Goal: Check status: Check status

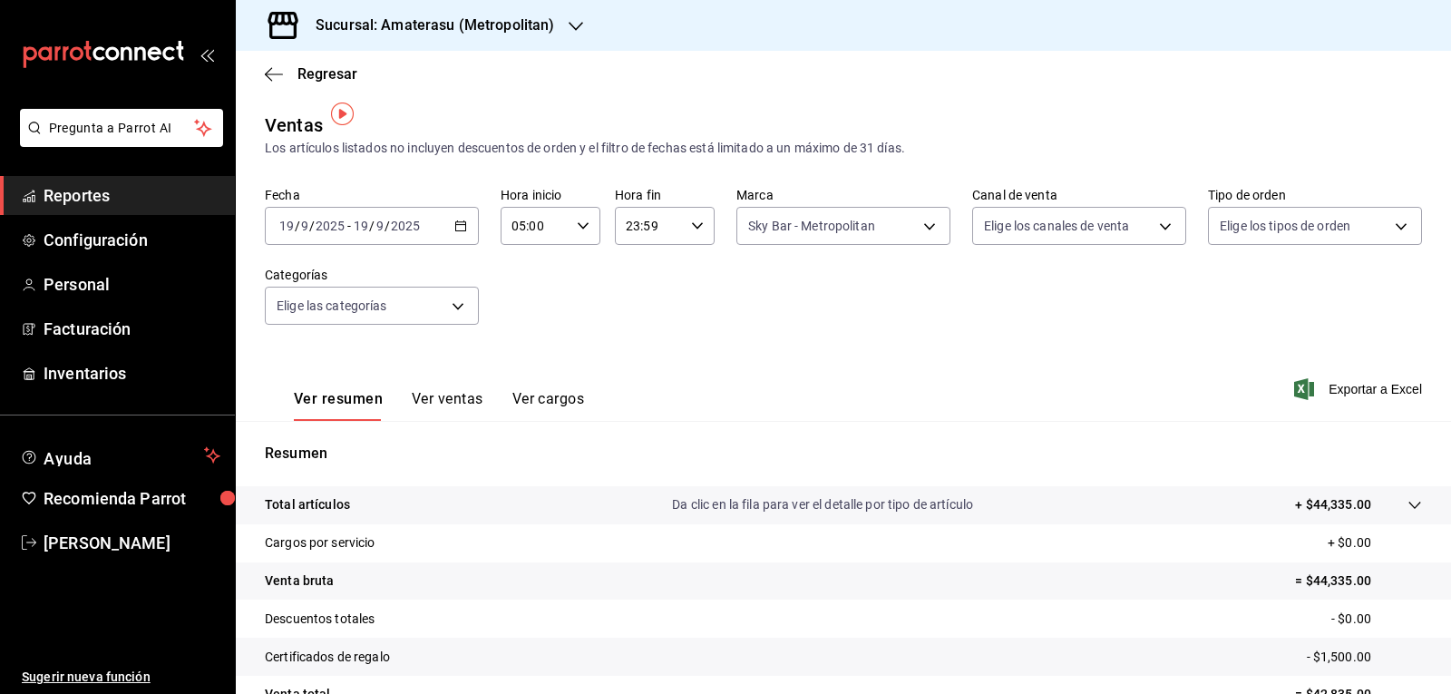
scroll to position [12, 0]
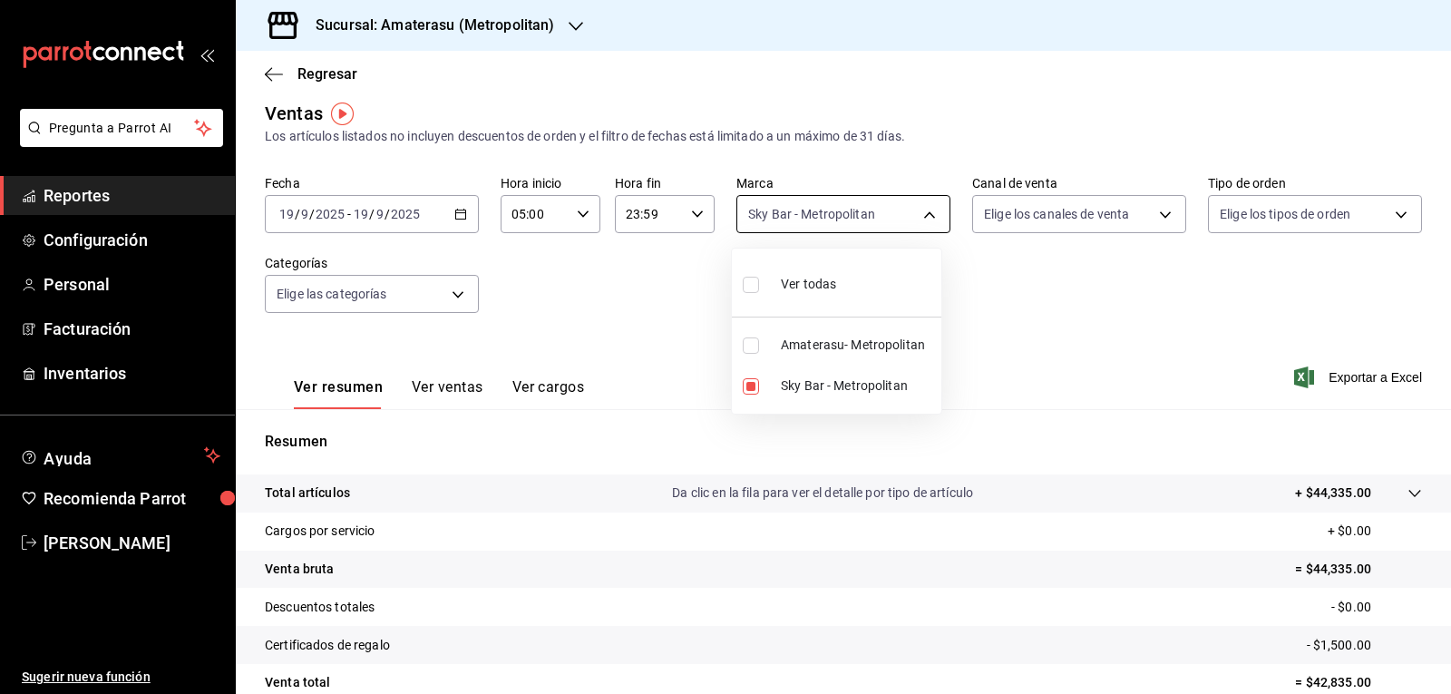
click at [794, 215] on body "Pregunta a Parrot AI Reportes Configuración Personal Facturación Inventarios Ay…" at bounding box center [725, 347] width 1451 height 694
click at [756, 387] on input "checkbox" at bounding box center [751, 386] width 16 height 16
checkbox input "false"
click at [753, 350] on input "checkbox" at bounding box center [751, 345] width 16 height 16
checkbox input "true"
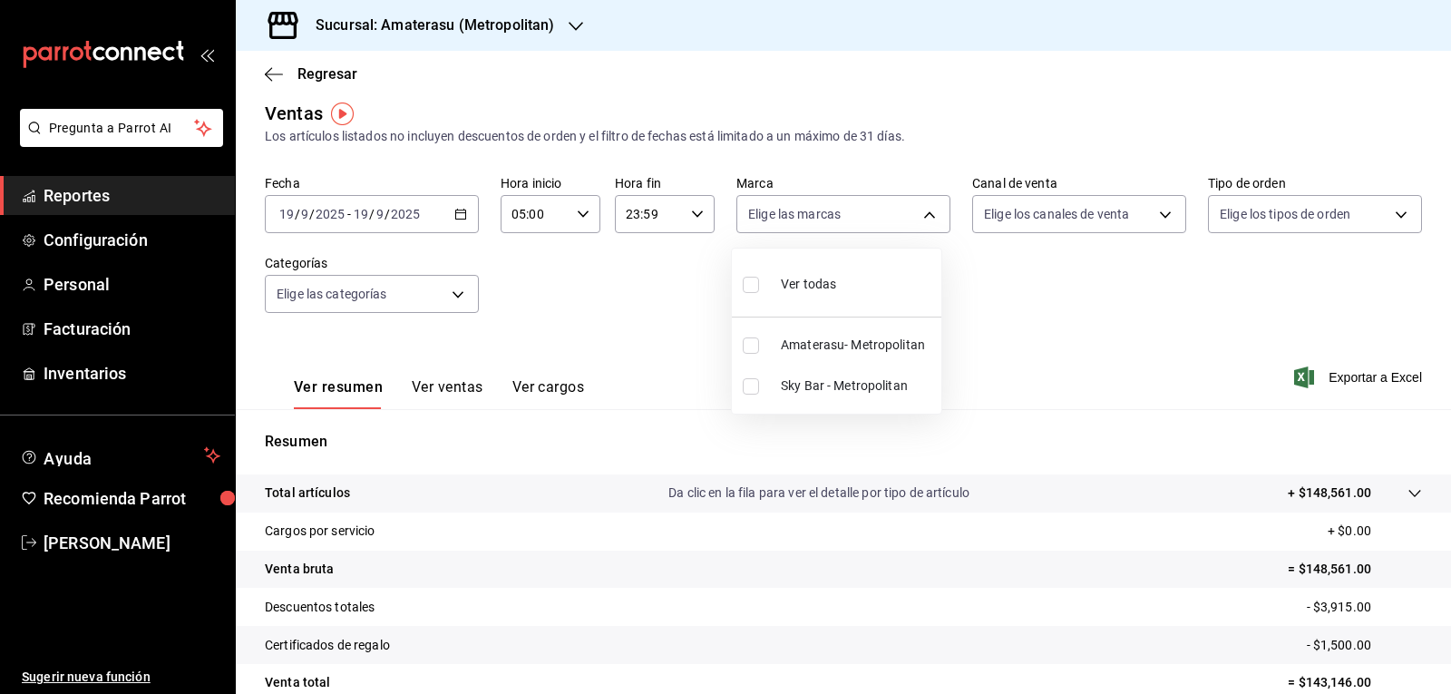
type input "e4cd7fcb-d45b-43ae-a99f-ad4ccfcd9032"
click at [1066, 311] on div at bounding box center [725, 347] width 1451 height 694
click at [1066, 311] on div "Fecha [DATE] [DATE] - [DATE] [DATE] Hora inicio 05:00 Hora inicio Hora fin 23:5…" at bounding box center [843, 255] width 1157 height 160
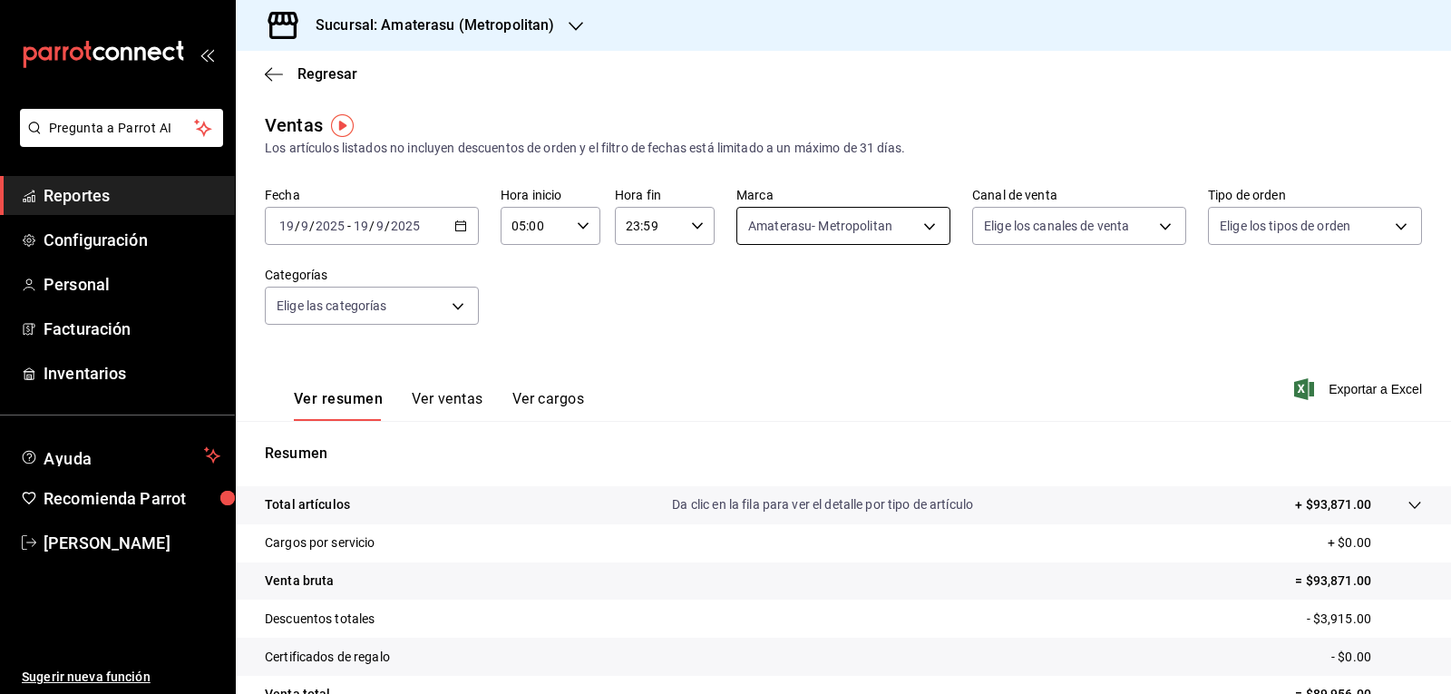
click at [821, 237] on body "Pregunta a Parrot AI Reportes Configuración Personal Facturación Inventarios Ay…" at bounding box center [725, 347] width 1451 height 694
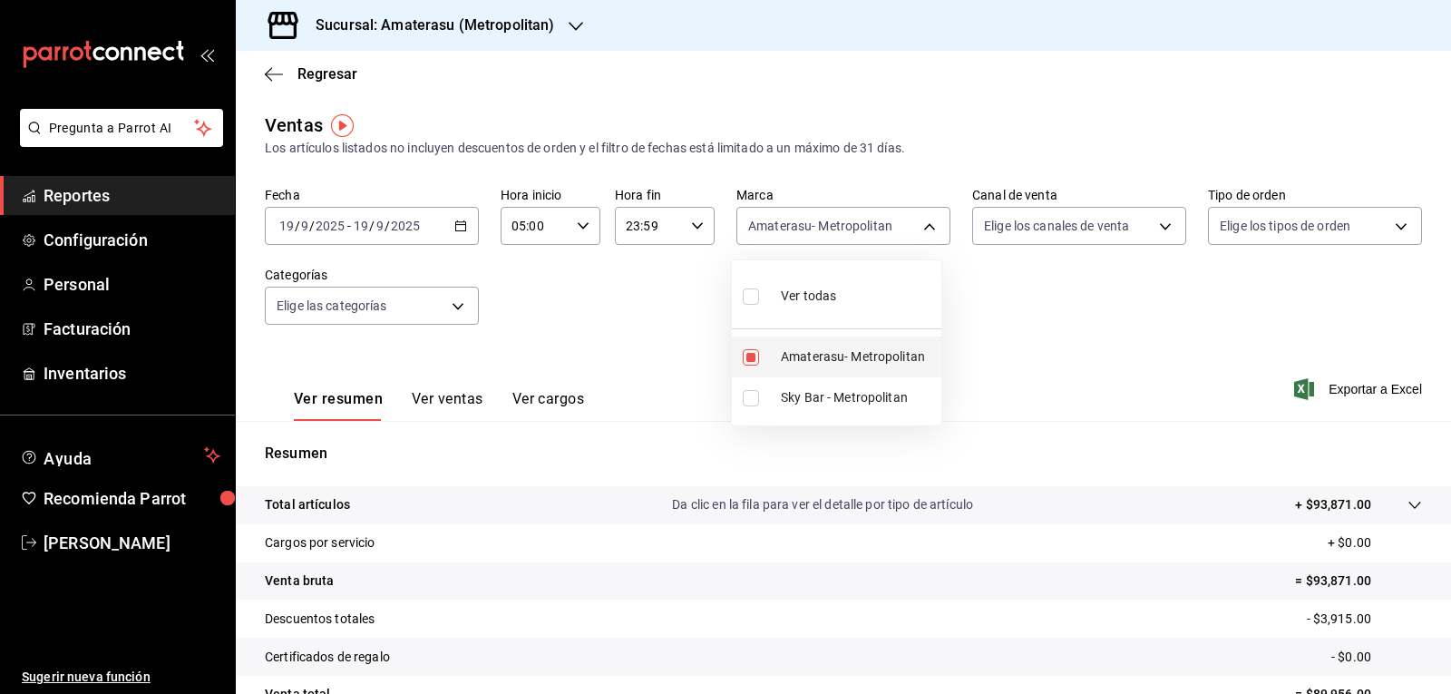
click at [748, 361] on input "checkbox" at bounding box center [751, 357] width 16 height 16
checkbox input "false"
click at [745, 391] on input "checkbox" at bounding box center [751, 398] width 16 height 16
checkbox input "true"
type input "f3afaab8-8c3d-4e49-a299-af9bdf6027b2"
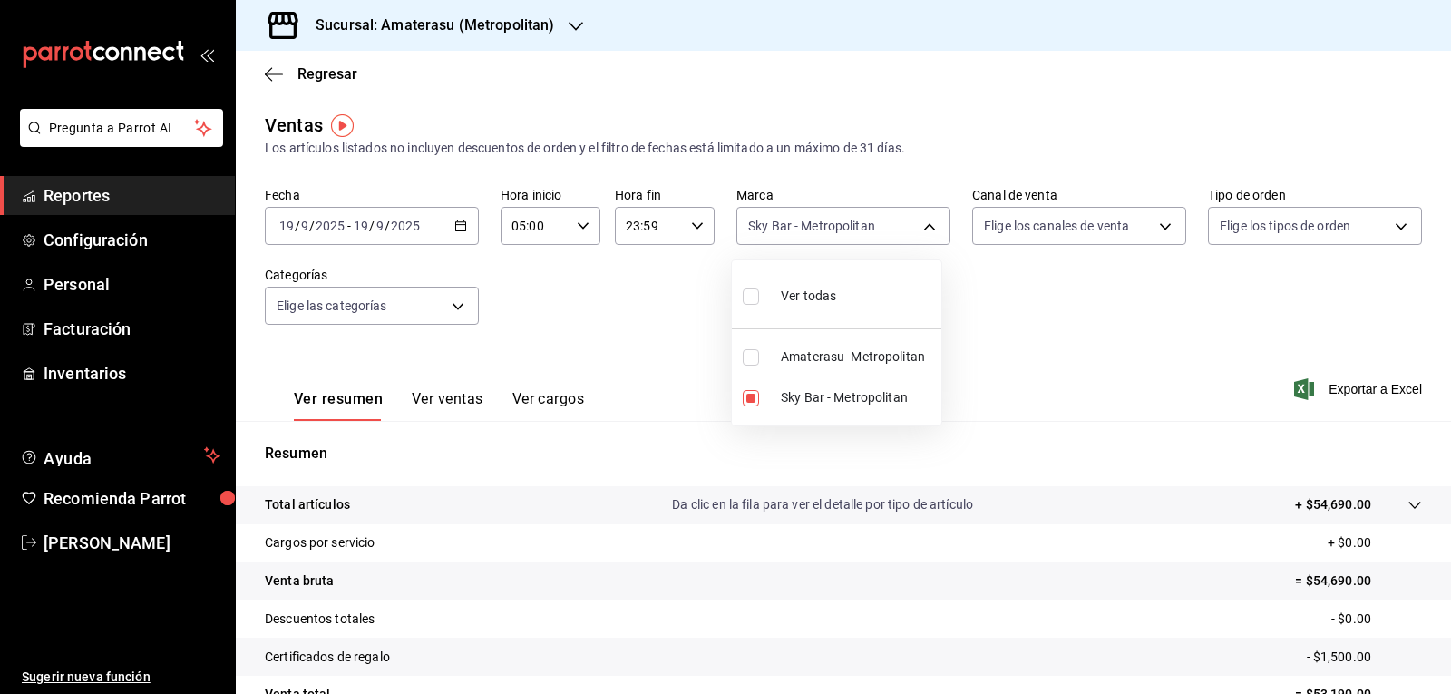
click at [1002, 377] on div at bounding box center [725, 347] width 1451 height 694
click at [1001, 376] on div "Ver resumen Ver ventas Ver cargos Exportar a Excel" at bounding box center [843, 383] width 1215 height 74
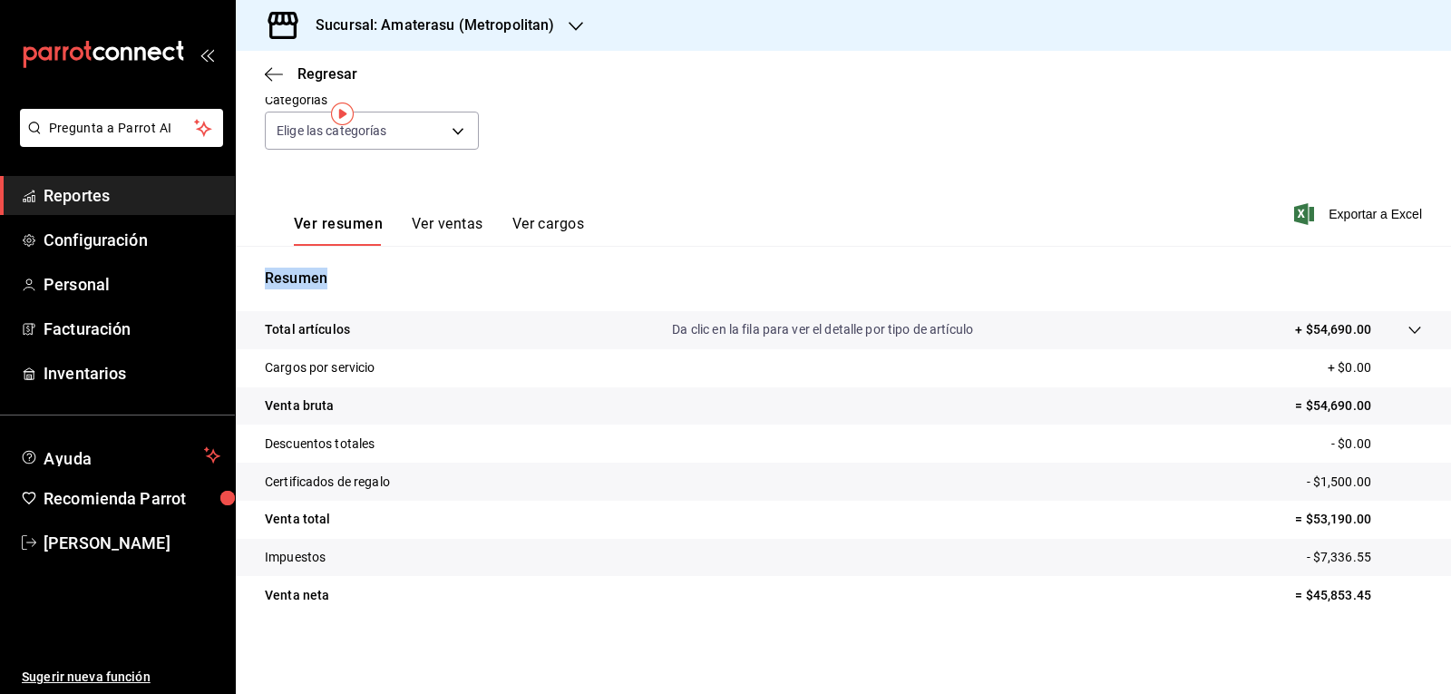
scroll to position [12, 0]
